Goal: Task Accomplishment & Management: Use online tool/utility

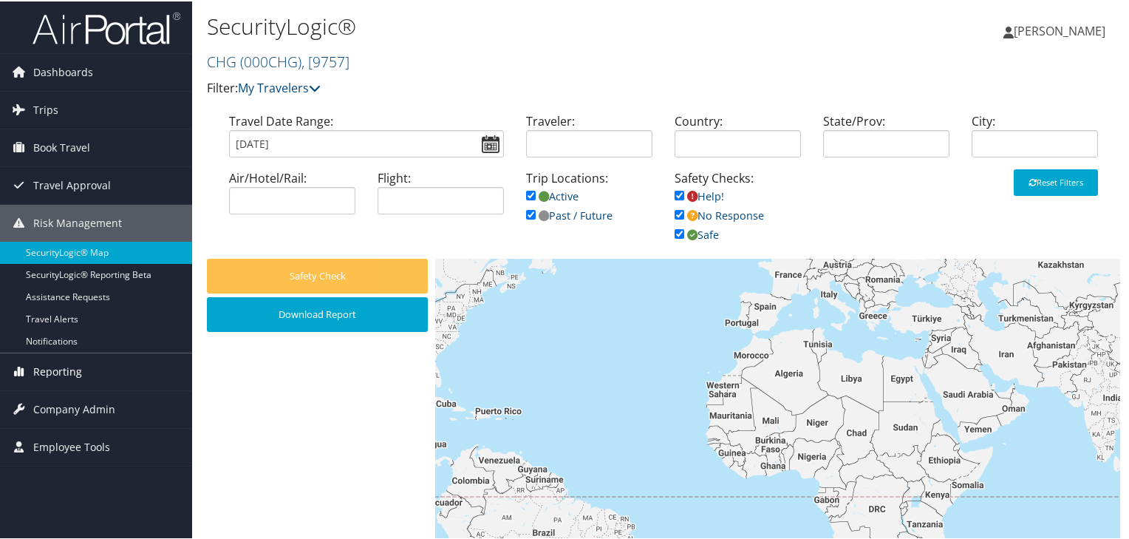
click at [58, 367] on span "Reporting" at bounding box center [57, 370] width 49 height 37
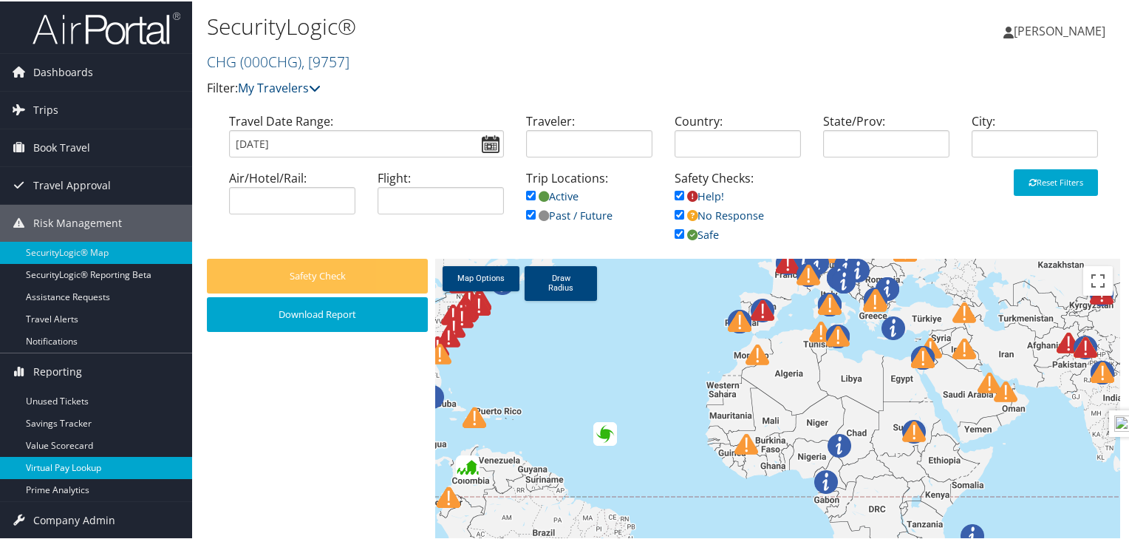
click at [63, 467] on link "Virtual Pay Lookup" at bounding box center [96, 466] width 192 height 22
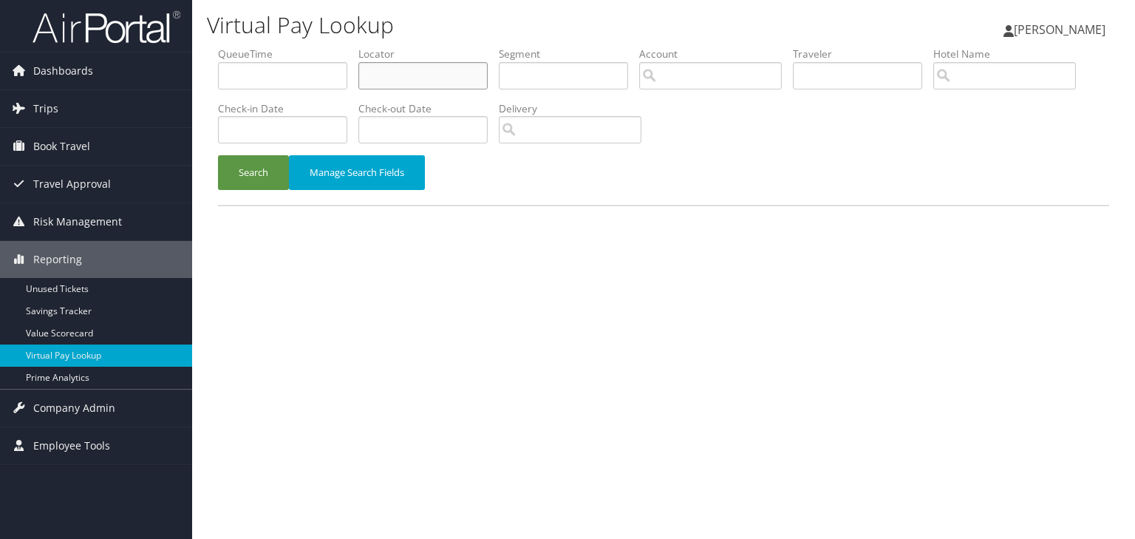
click at [387, 74] on input "text" at bounding box center [422, 75] width 129 height 27
type input "fuegap"
click at [218, 155] on button "Search" at bounding box center [253, 172] width 71 height 35
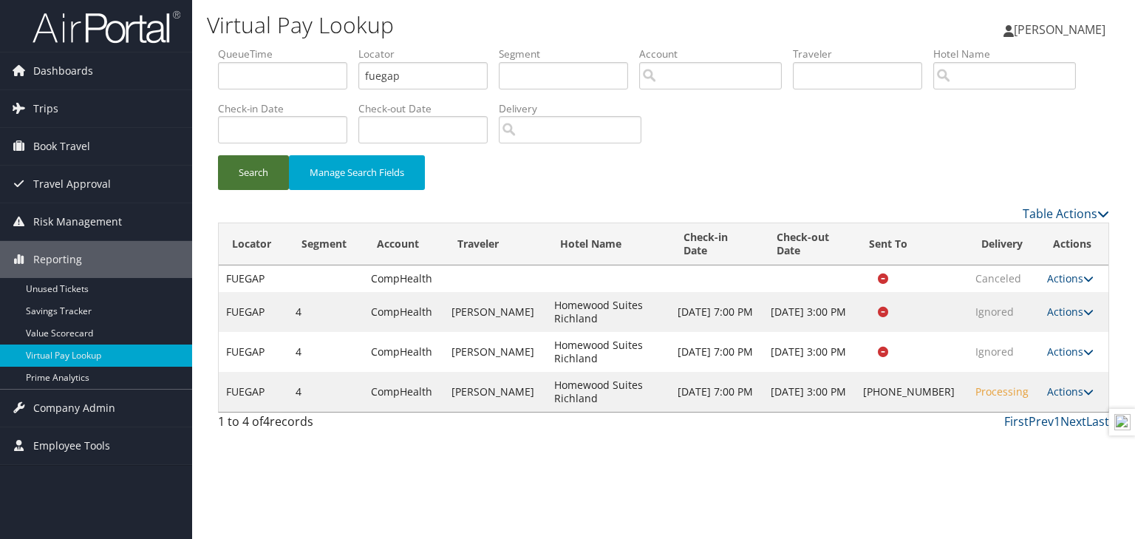
click at [272, 181] on button "Search" at bounding box center [253, 172] width 71 height 35
click at [1055, 391] on link "Actions" at bounding box center [1070, 391] width 47 height 14
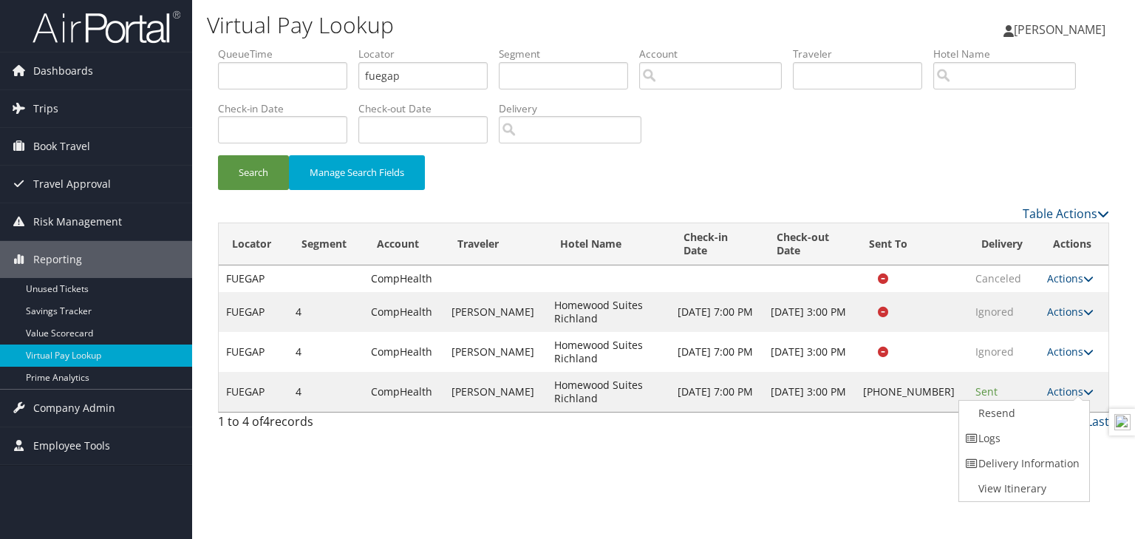
click at [854, 466] on div "Virtual Pay Lookup [PERSON_NAME] [PERSON_NAME] My Settings Travel Agency Contac…" at bounding box center [663, 269] width 943 height 539
click at [1063, 388] on link "Actions" at bounding box center [1070, 391] width 47 height 14
click at [1010, 441] on link "Logs" at bounding box center [1022, 438] width 126 height 25
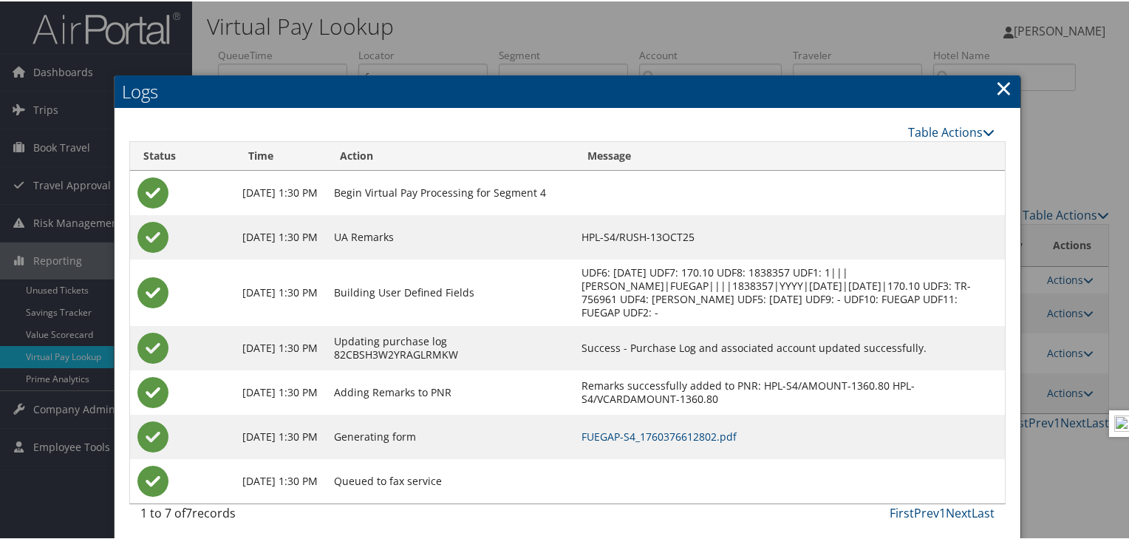
click at [996, 95] on link "×" at bounding box center [1003, 87] width 17 height 30
